Goal: Task Accomplishment & Management: Complete application form

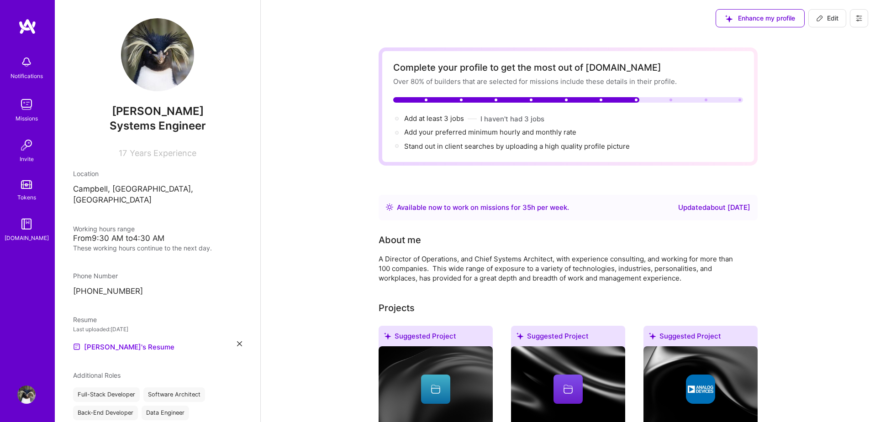
click at [26, 108] on img at bounding box center [26, 104] width 18 height 18
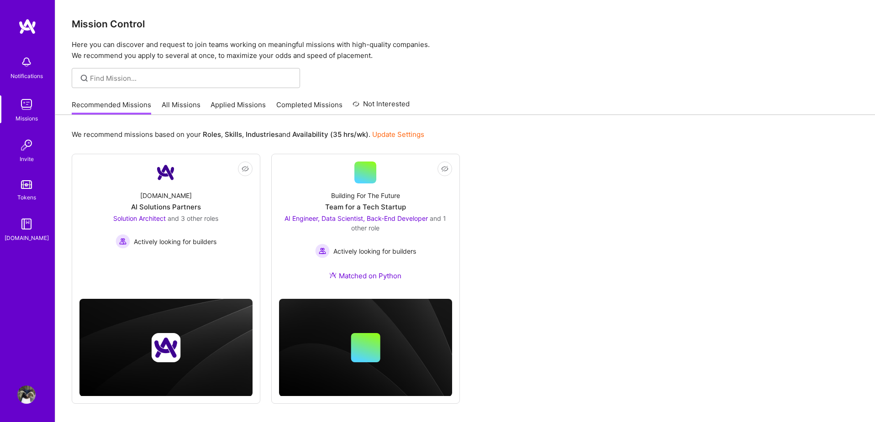
click at [181, 108] on link "All Missions" at bounding box center [181, 107] width 39 height 15
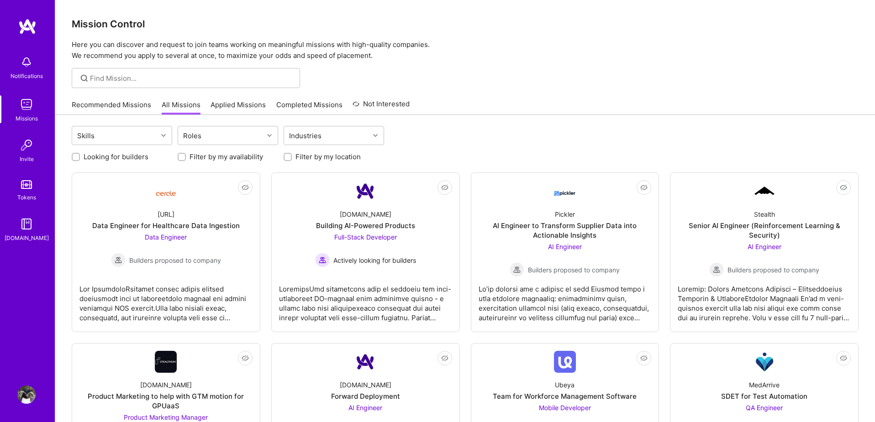
click at [114, 111] on link "Recommended Missions" at bounding box center [111, 107] width 79 height 15
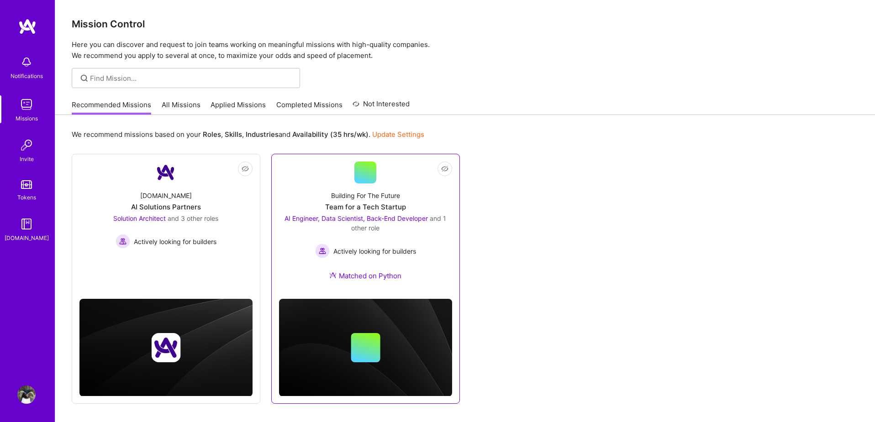
click at [403, 263] on div "Building For The Future Team for a Tech Startup AI Engineer, Data Scientist, Ba…" at bounding box center [365, 238] width 173 height 108
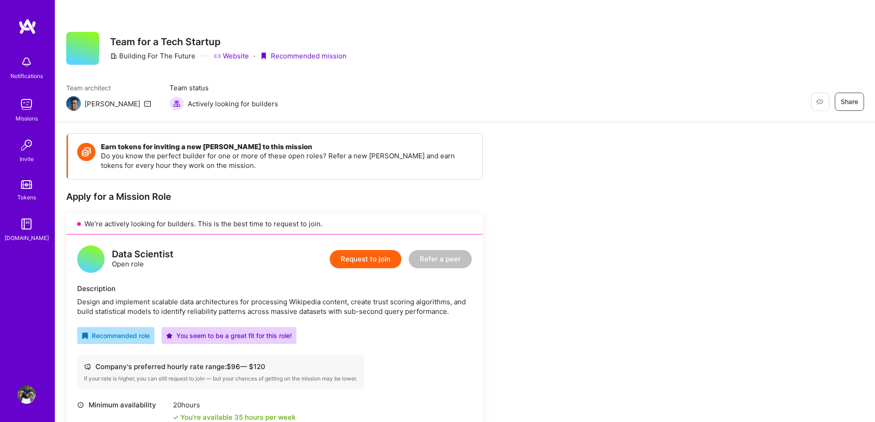
click at [375, 259] on button "Request to join" at bounding box center [366, 259] width 72 height 18
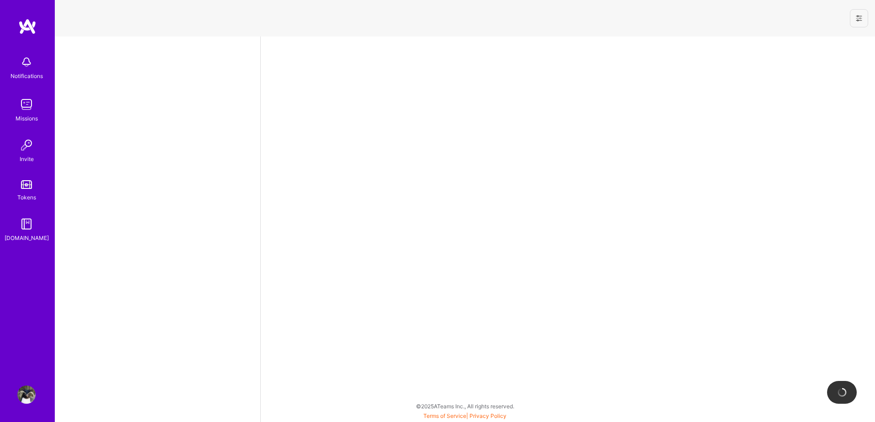
select select "US"
